Goal: Information Seeking & Learning: Learn about a topic

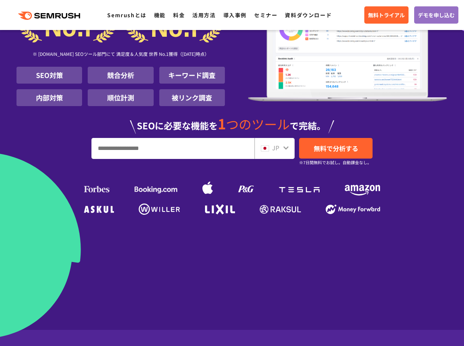
click at [172, 144] on input "URL、キーワードを入力してください" at bounding box center [173, 148] width 162 height 20
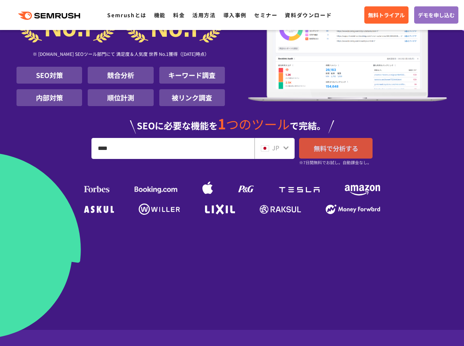
type input "****"
click at [349, 146] on span "無料で分析する" at bounding box center [336, 148] width 45 height 9
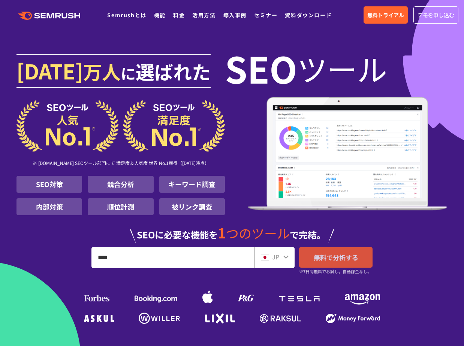
click at [338, 258] on span "無料で分析する" at bounding box center [336, 257] width 45 height 9
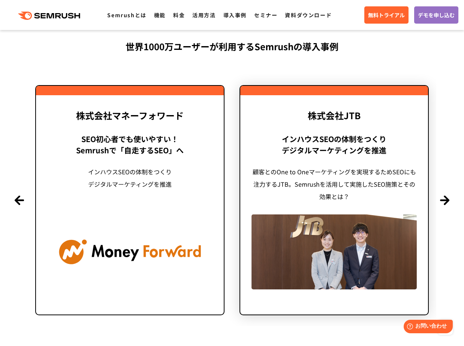
scroll to position [1757, 0]
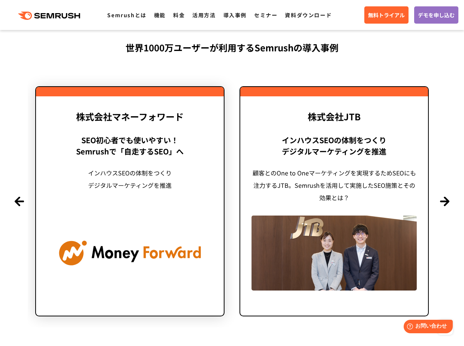
click at [159, 152] on div "SEO初心者でも使いやすい！ Semrushで「自走するSEO」へ" at bounding box center [129, 146] width 165 height 23
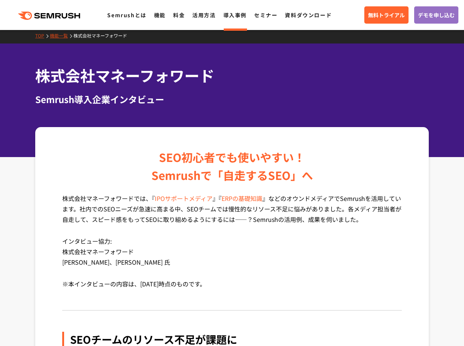
scroll to position [4, 0]
